Goal: Information Seeking & Learning: Understand process/instructions

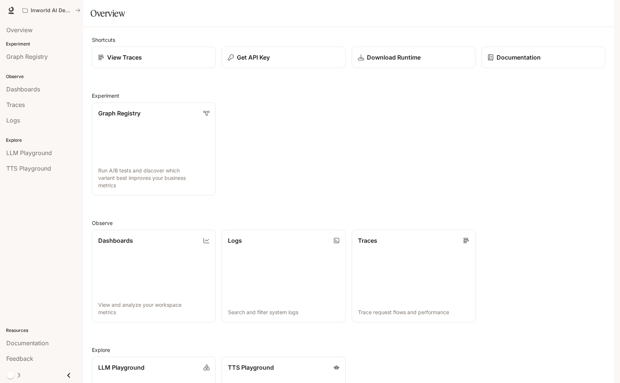
click at [40, 102] on div "Traces" at bounding box center [41, 104] width 70 height 9
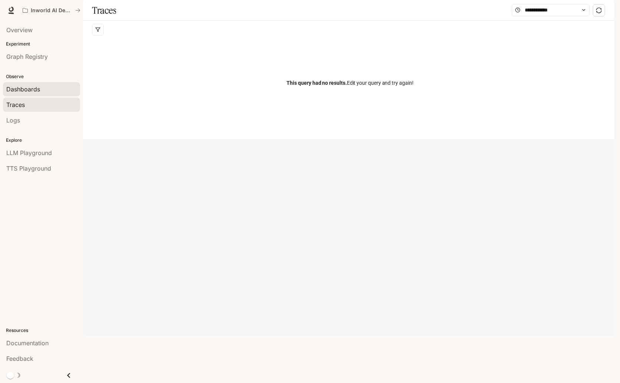
click at [65, 91] on div "Dashboards" at bounding box center [41, 89] width 70 height 9
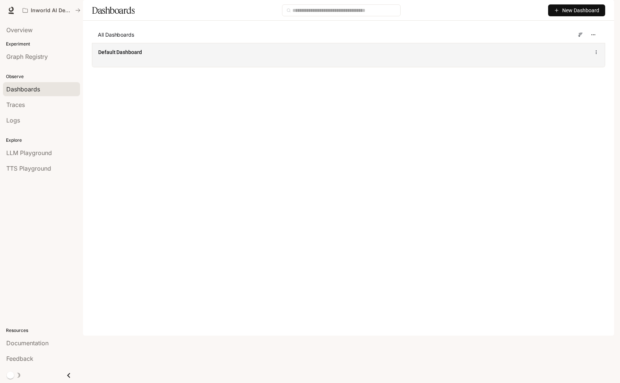
click at [515, 57] on div "Default Dashboard" at bounding box center [348, 52] width 500 height 9
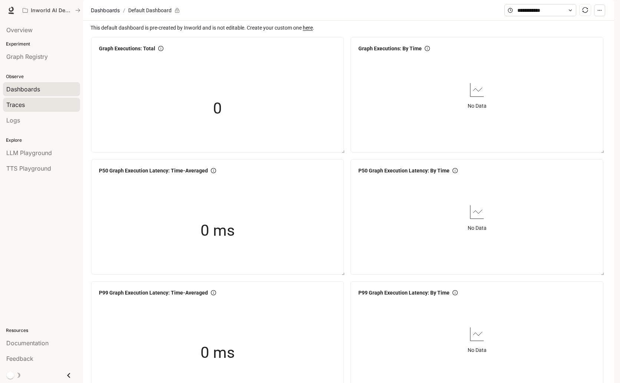
click at [26, 101] on div "Traces" at bounding box center [41, 104] width 70 height 9
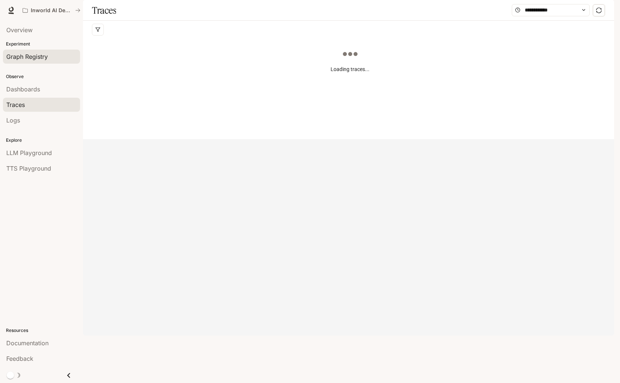
click at [43, 60] on span "Graph Registry" at bounding box center [26, 56] width 41 height 9
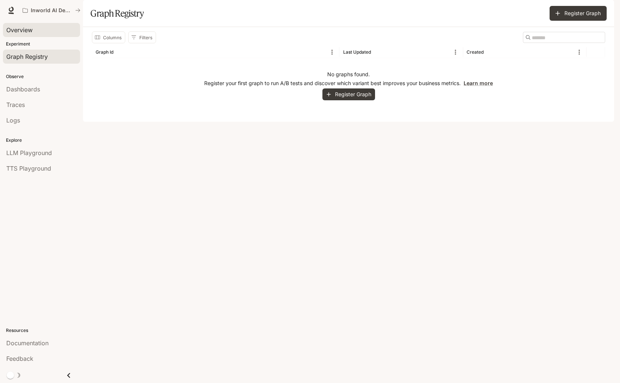
click at [40, 30] on div "Overview" at bounding box center [41, 30] width 70 height 9
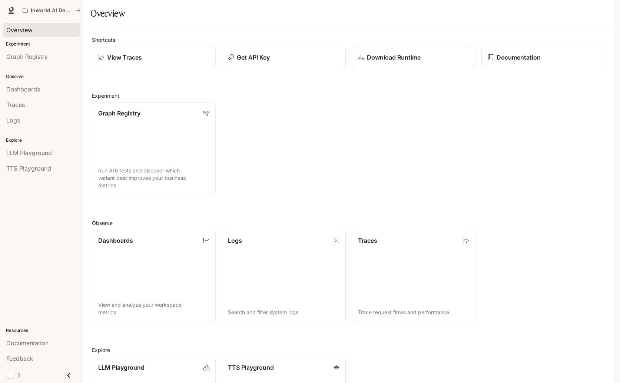
click at [34, 161] on li "TTS Playground" at bounding box center [41, 169] width 83 height 16
click at [38, 154] on span "LLM Playground" at bounding box center [29, 152] width 46 height 9
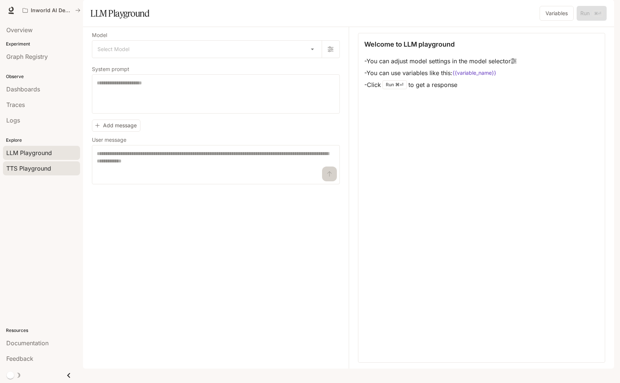
click at [27, 169] on span "TTS Playground" at bounding box center [28, 168] width 45 height 9
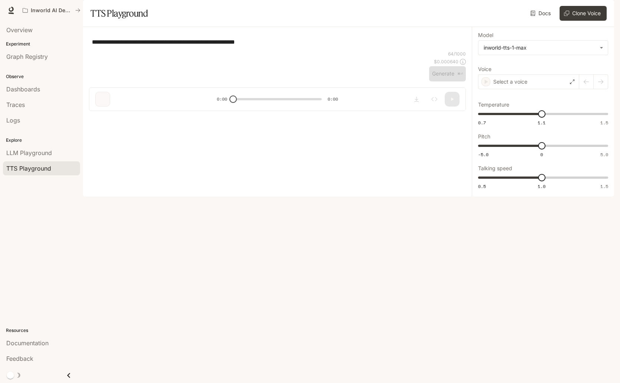
type textarea "**********"
type input "**********"
type input "***"
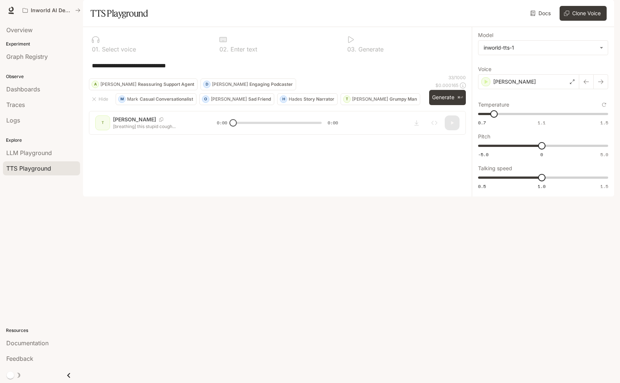
click at [604, 13] on img "button" at bounding box center [603, 10] width 10 height 10
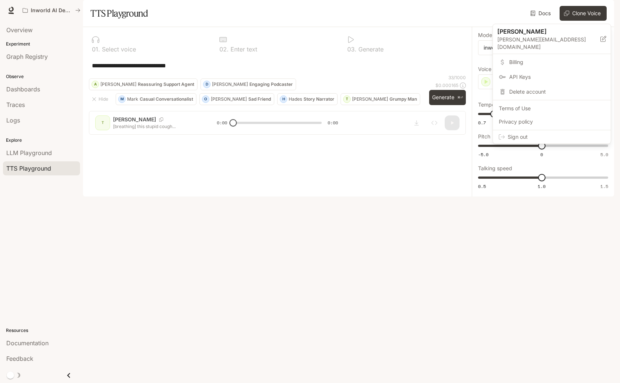
click at [541, 59] on span "Billing" at bounding box center [557, 62] width 96 height 7
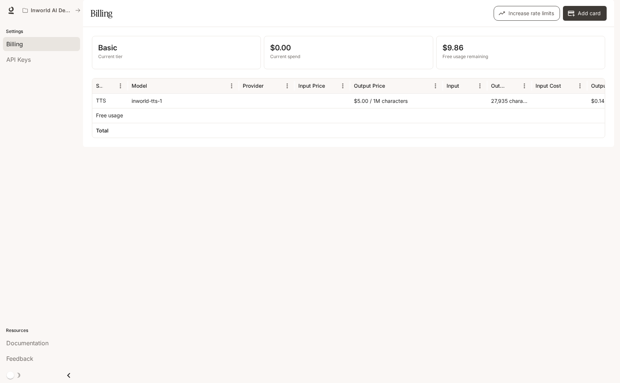
click at [546, 21] on button "Increase rate limits" at bounding box center [526, 13] width 66 height 15
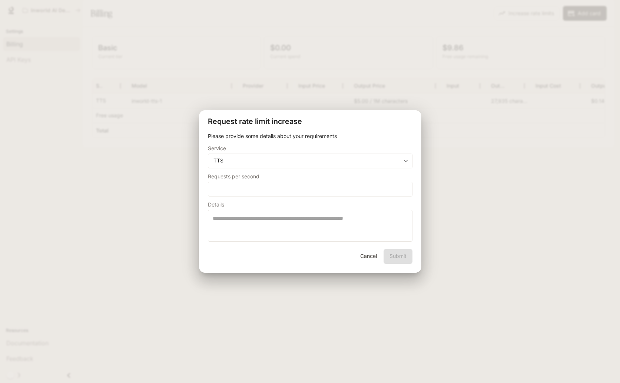
click at [363, 255] on button "Cancel" at bounding box center [369, 256] width 24 height 15
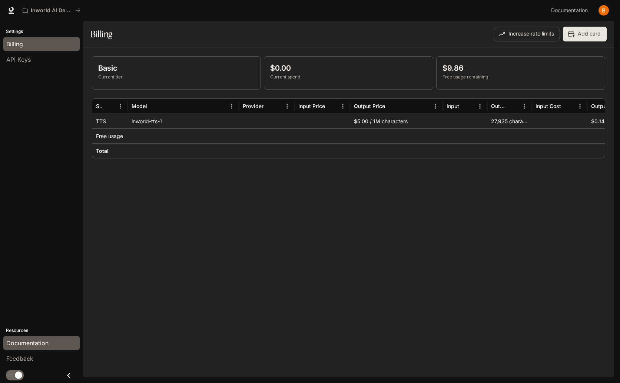
click at [36, 338] on link "Documentation" at bounding box center [41, 343] width 77 height 14
